Goal: Find specific page/section: Find specific page/section

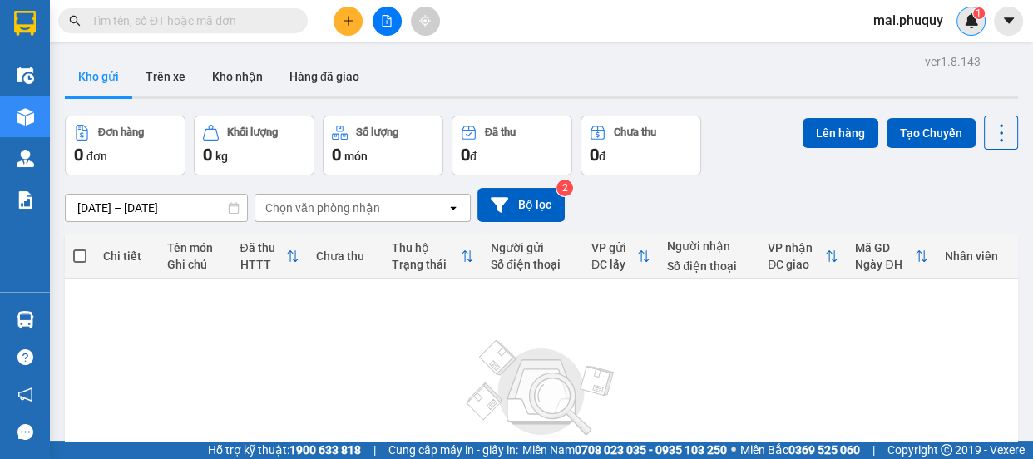
click at [978, 17] on span "1" at bounding box center [979, 13] width 6 height 12
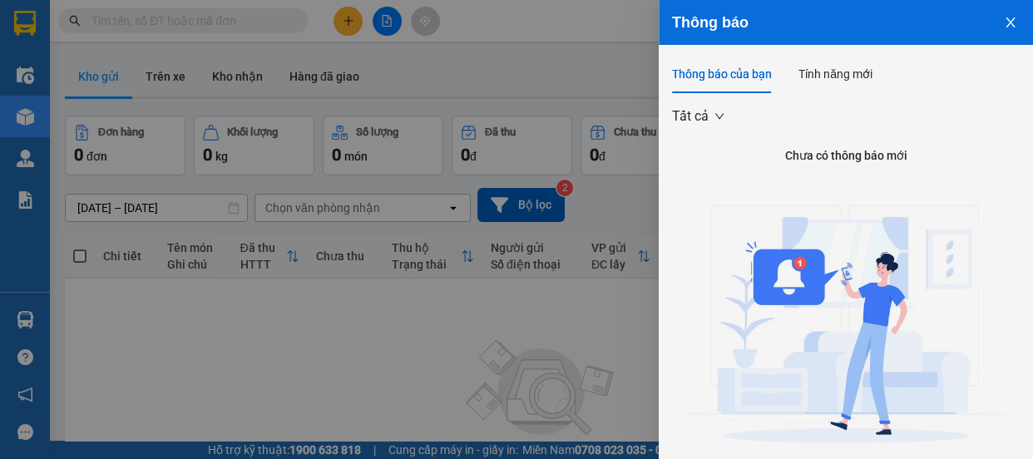
click at [1004, 22] on icon "close" at bounding box center [1010, 22] width 13 height 13
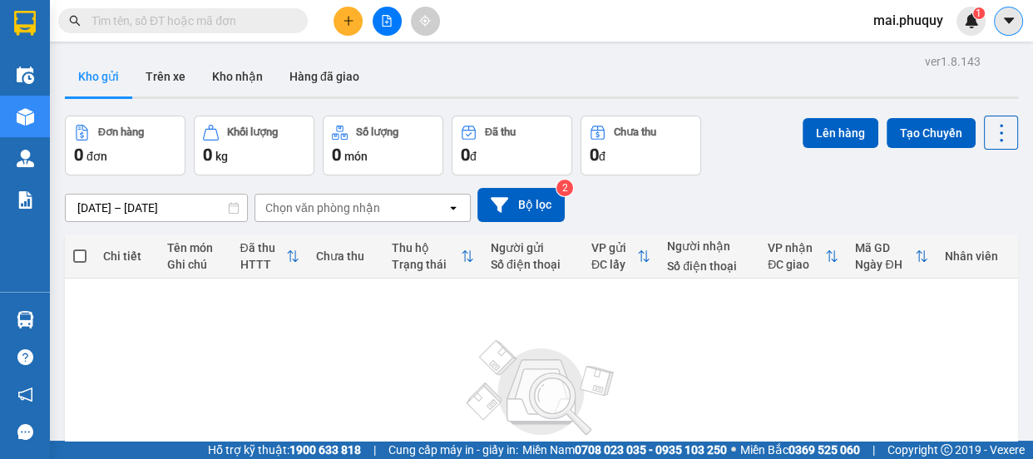
click at [994, 22] on button at bounding box center [1008, 21] width 29 height 29
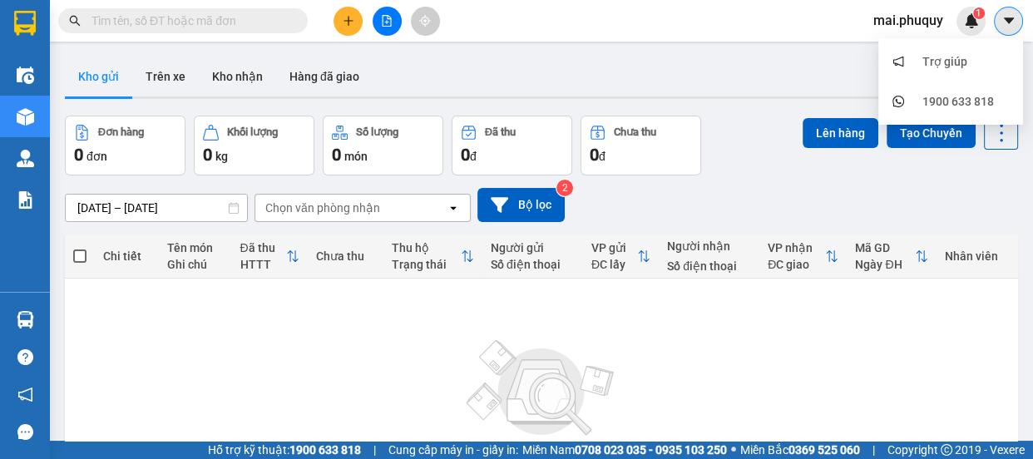
click at [1010, 13] on icon "caret-down" at bounding box center [1009, 20] width 15 height 15
